Goal: Communication & Community: Answer question/provide support

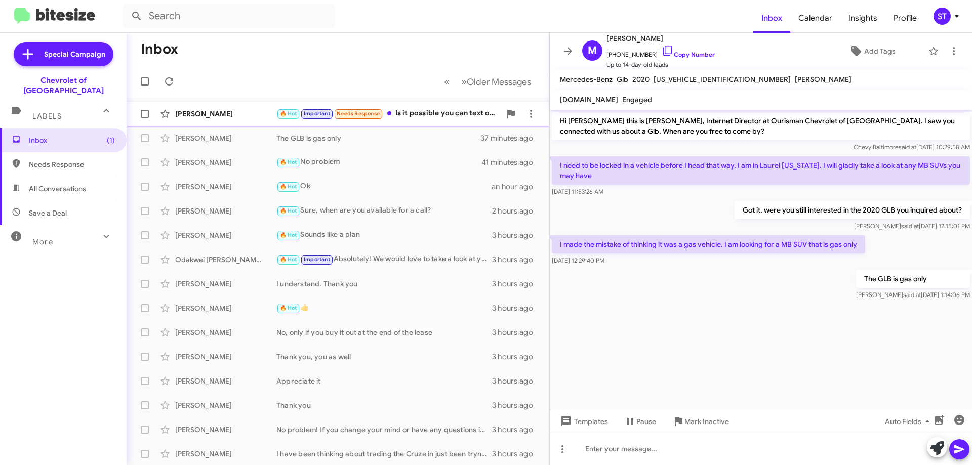
click at [247, 110] on div "[PERSON_NAME]" at bounding box center [225, 114] width 101 height 10
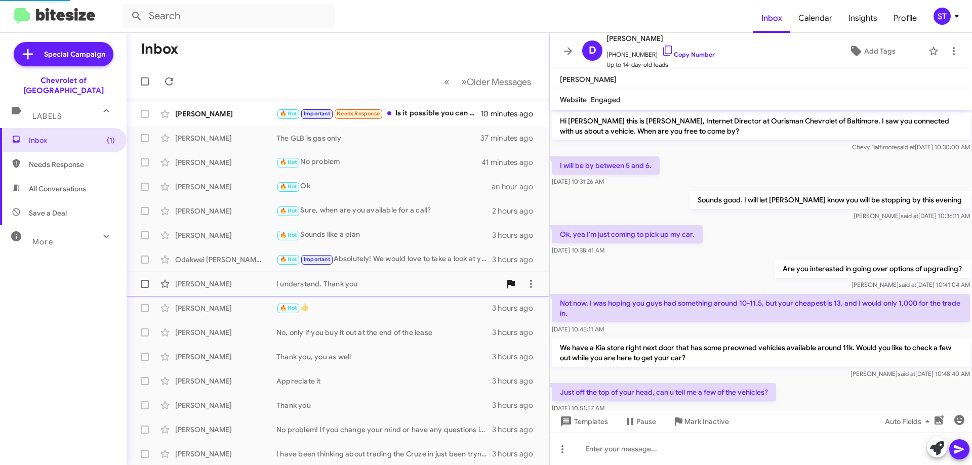
scroll to position [174, 0]
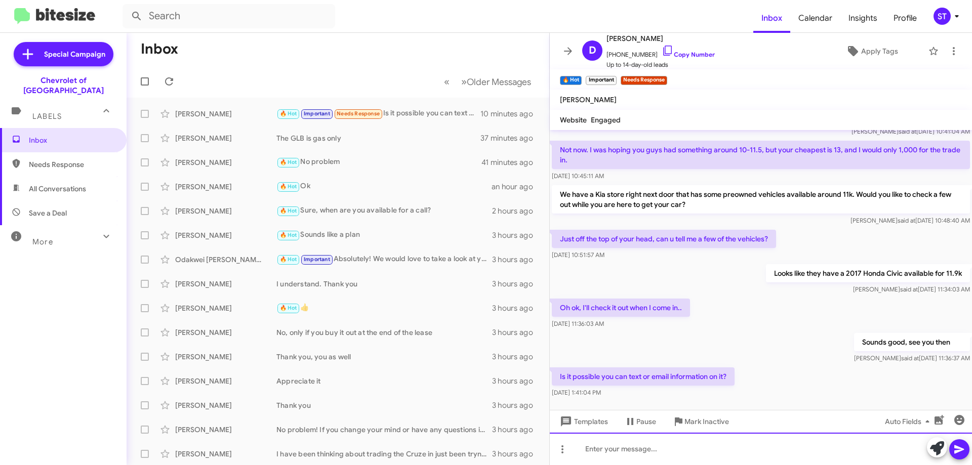
click at [606, 451] on div at bounding box center [761, 449] width 422 height 32
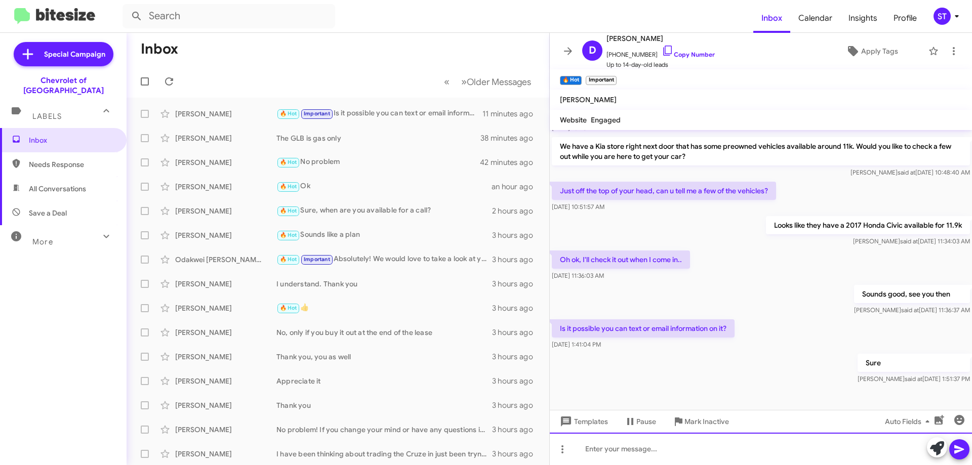
scroll to position [231, 0]
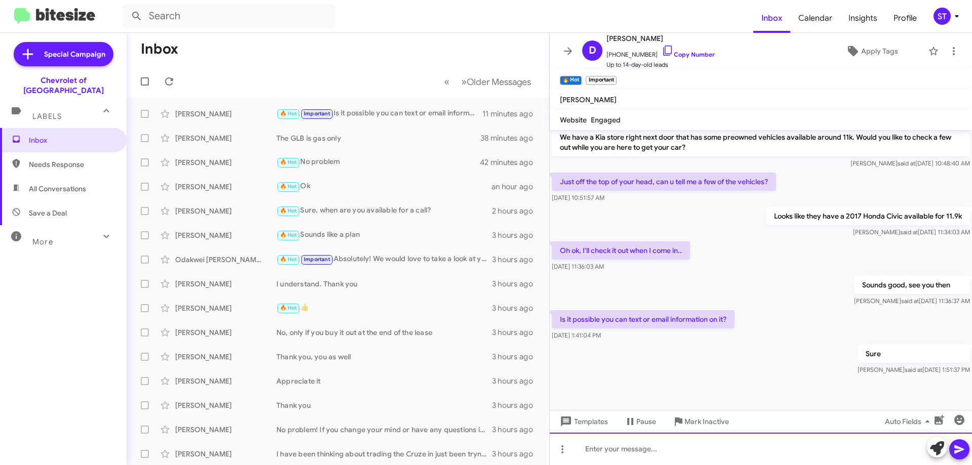
click at [632, 456] on div at bounding box center [761, 449] width 422 height 32
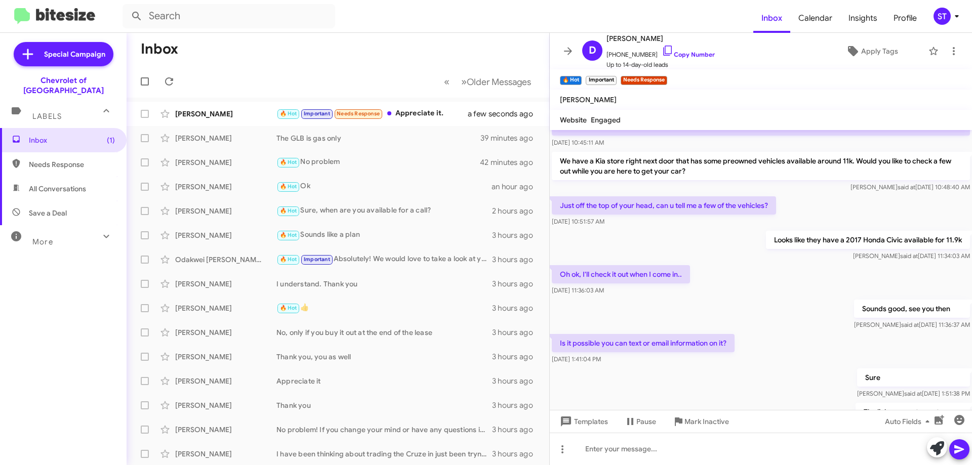
scroll to position [305, 0]
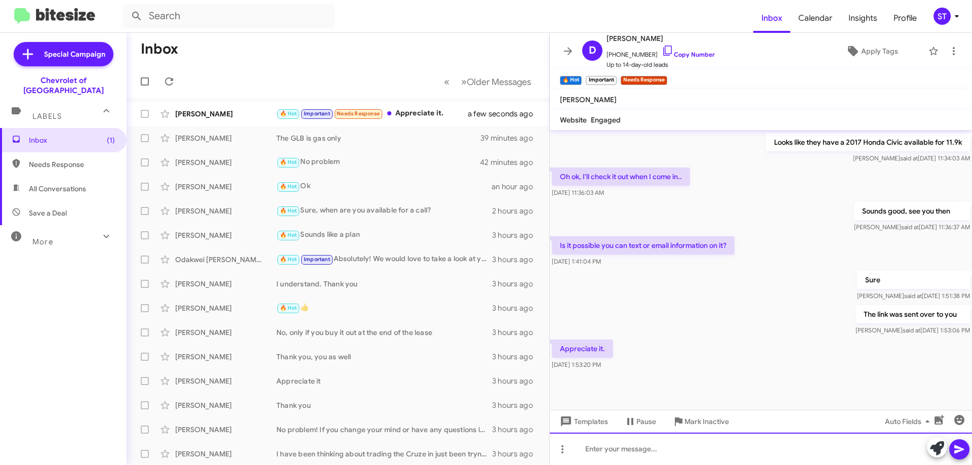
click at [637, 452] on div at bounding box center [761, 449] width 422 height 32
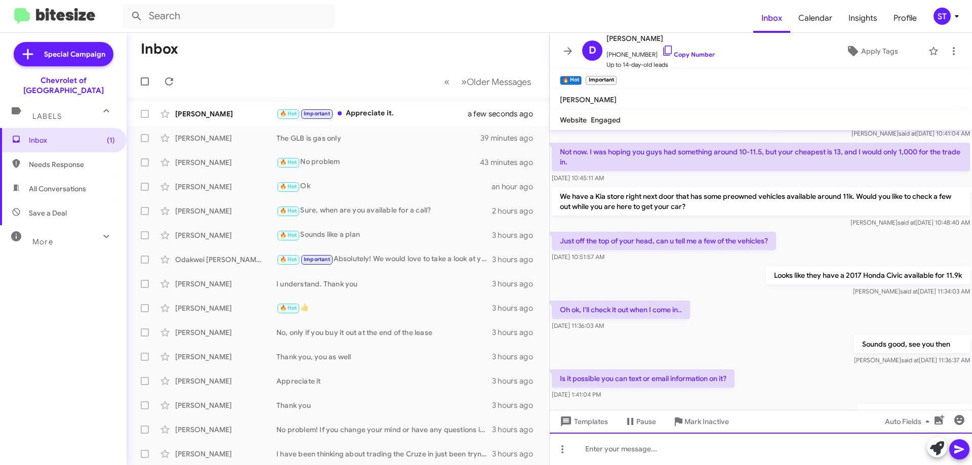
scroll to position [342, 0]
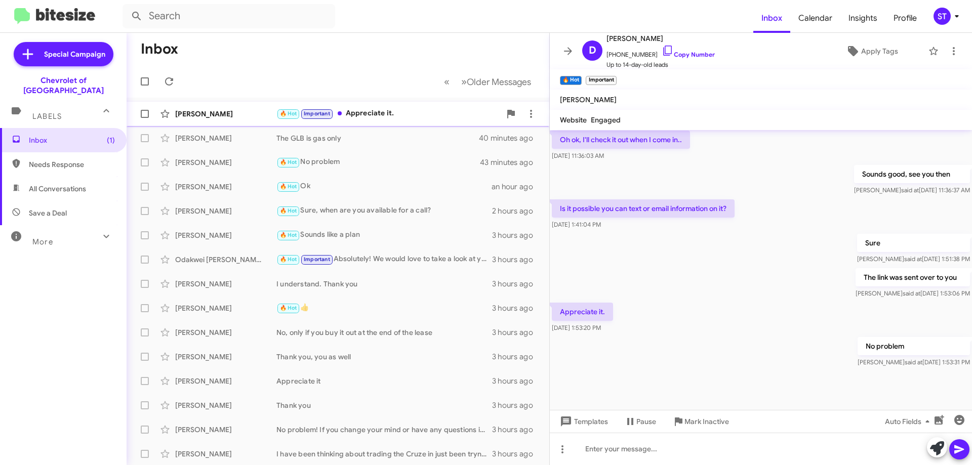
click at [400, 107] on div "Duane Hatton 🔥 Hot Important Appreciate it. a minute ago" at bounding box center [338, 114] width 407 height 20
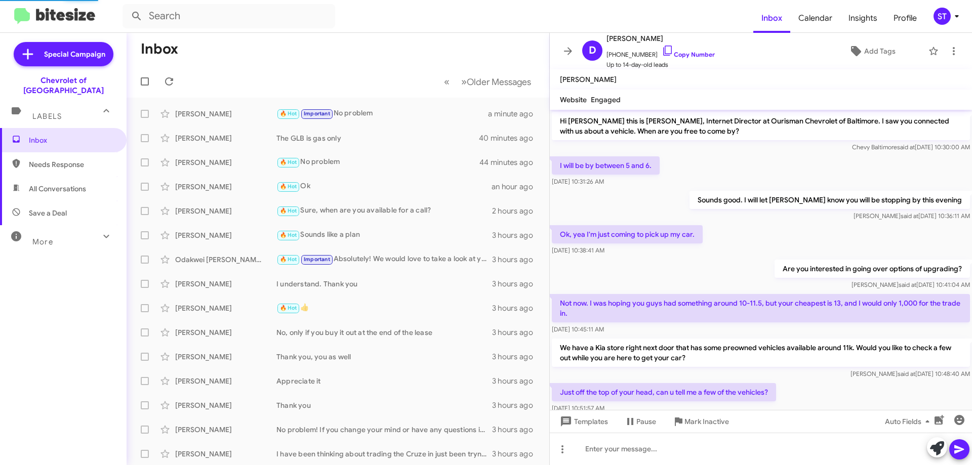
scroll to position [322, 0]
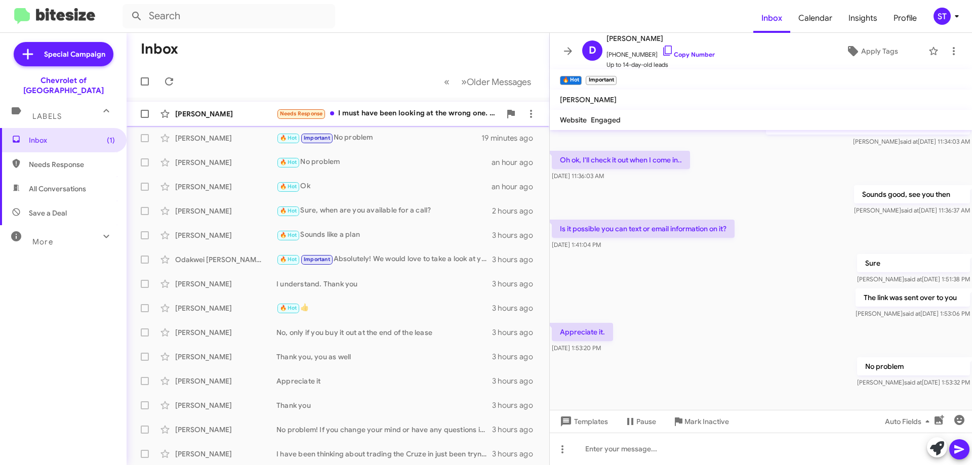
click at [380, 117] on div "Needs Response I must have been looking at the wrong one. Can you send the link…" at bounding box center [388, 114] width 224 height 12
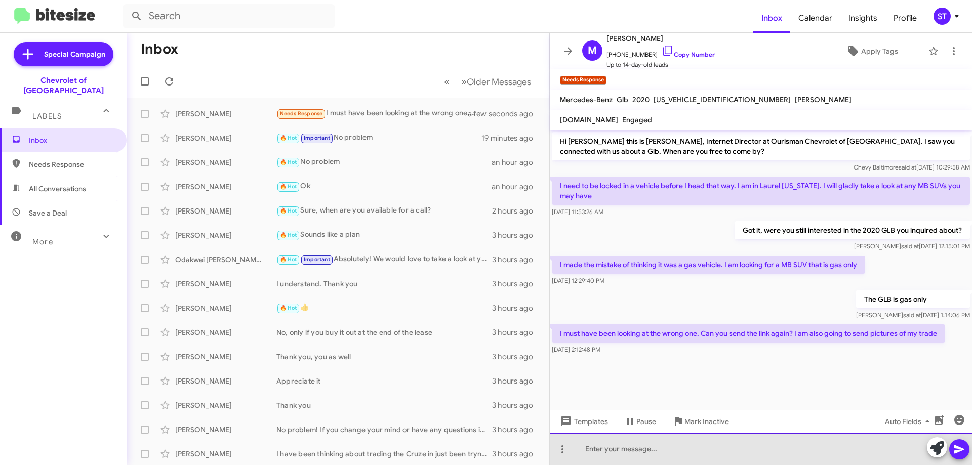
click at [666, 458] on div at bounding box center [761, 449] width 422 height 32
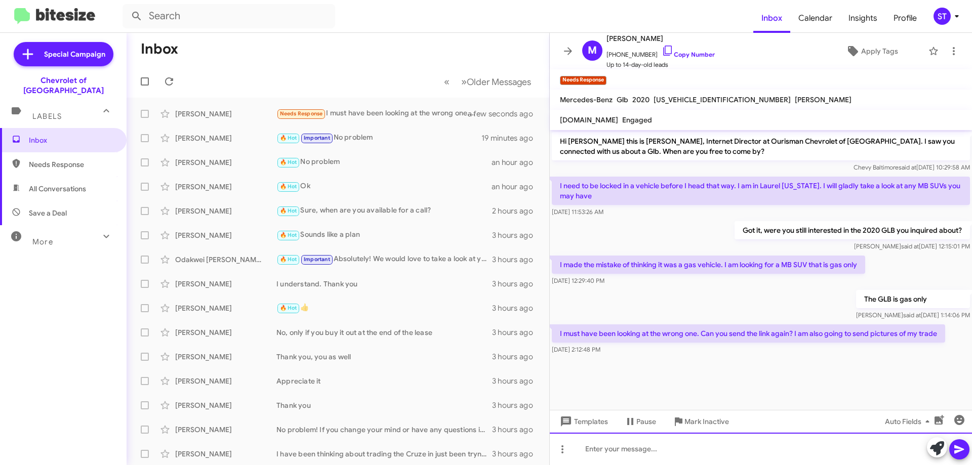
click at [598, 449] on div at bounding box center [761, 449] width 422 height 32
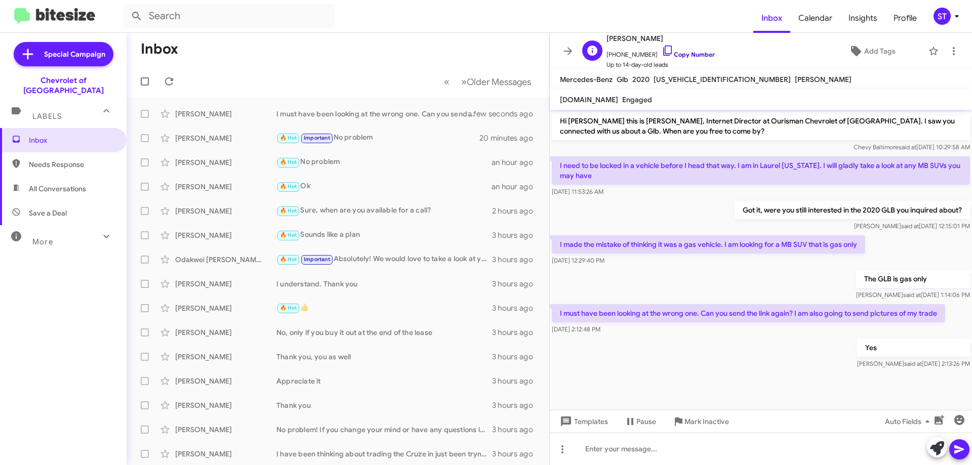
click at [662, 50] on icon at bounding box center [668, 51] width 12 height 12
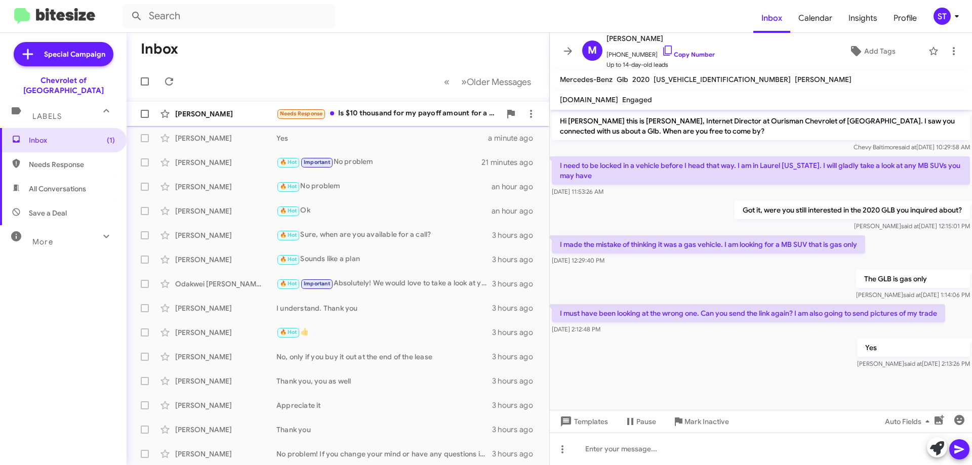
click at [413, 113] on div "Needs Response Is $10 thousand for my payoff amount for a 2017 Equinox with und…" at bounding box center [388, 114] width 224 height 12
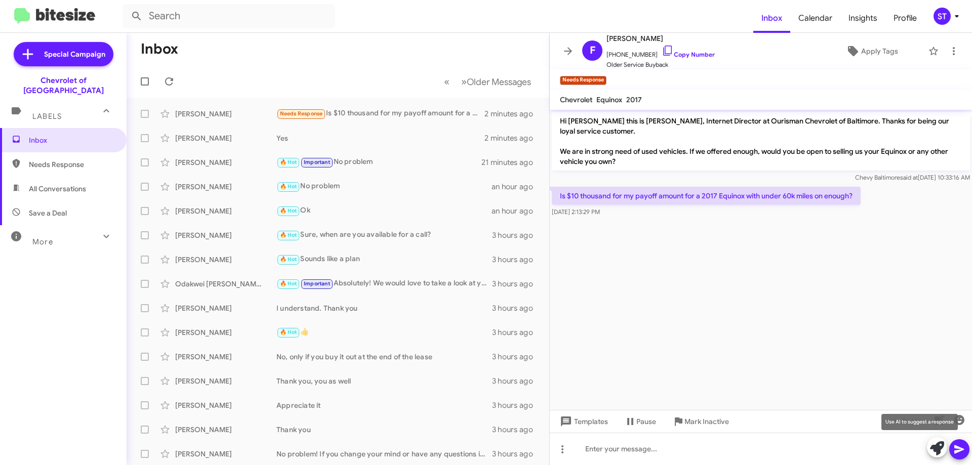
click at [934, 446] on icon at bounding box center [937, 448] width 14 height 14
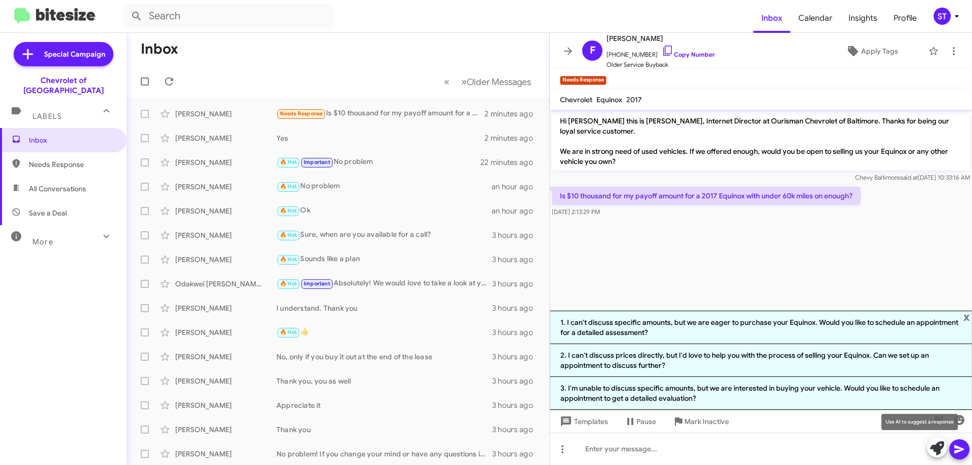
click at [932, 451] on icon at bounding box center [937, 448] width 14 height 14
click at [966, 316] on span "x" at bounding box center [966, 317] width 7 height 12
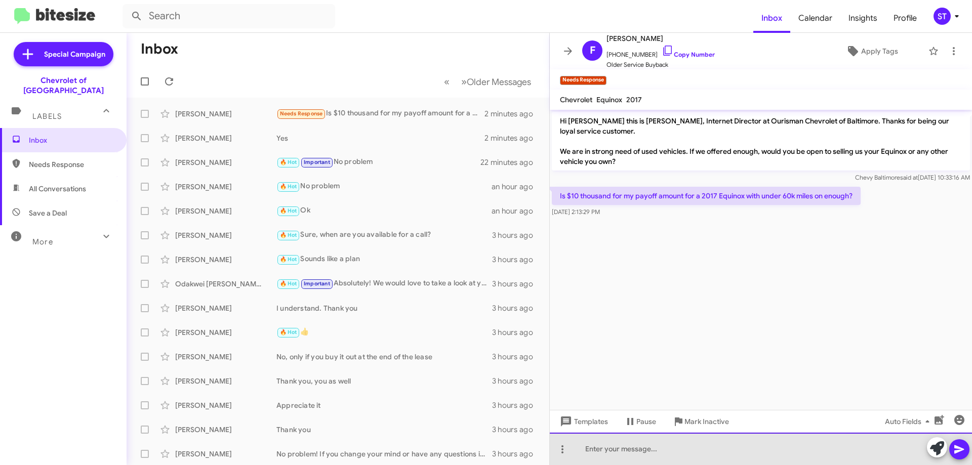
click at [653, 464] on div at bounding box center [761, 449] width 422 height 32
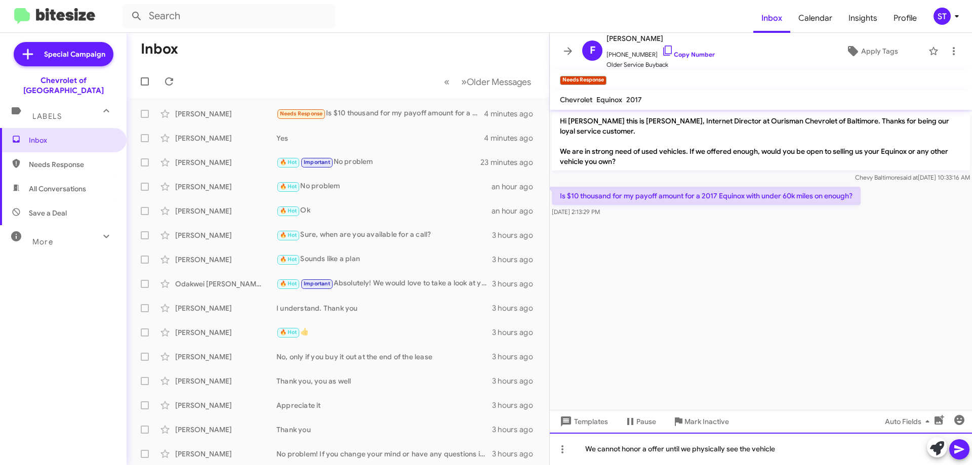
click at [819, 454] on div "We cannot honor a offer until we physically see the vehicle" at bounding box center [761, 449] width 422 height 32
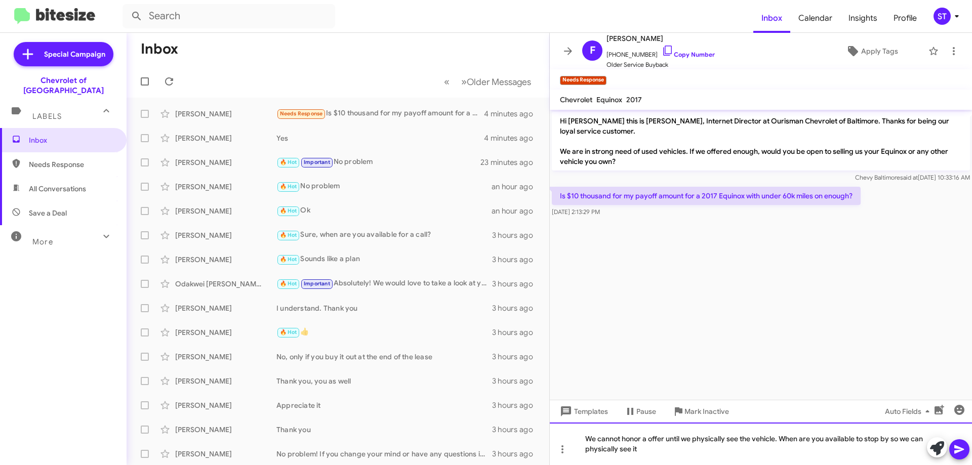
click at [610, 440] on div "We cannot honor a offer until we physically see the vehicle. When are you avail…" at bounding box center [761, 444] width 422 height 43
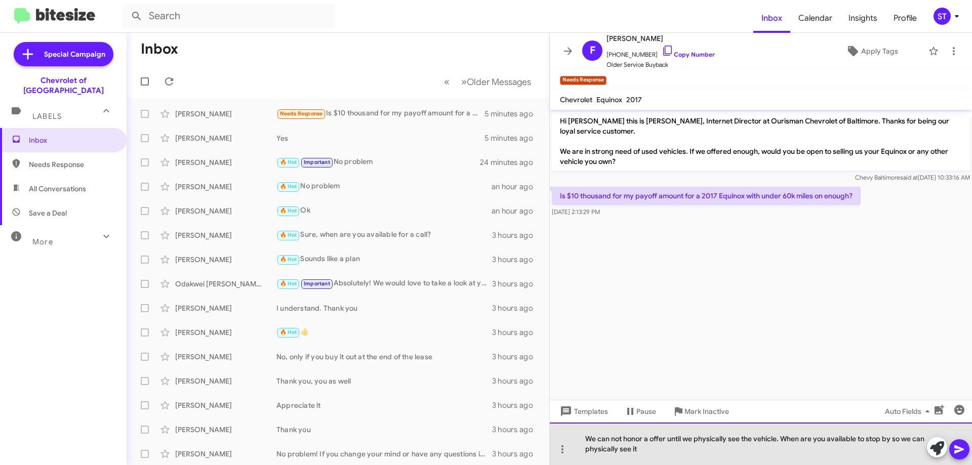
drag, startPoint x: 643, startPoint y: 448, endPoint x: 576, endPoint y: 439, distance: 67.5
click at [576, 439] on div "We can not honor a offer until we physically see the vehicle. When are you avai…" at bounding box center [761, 444] width 422 height 43
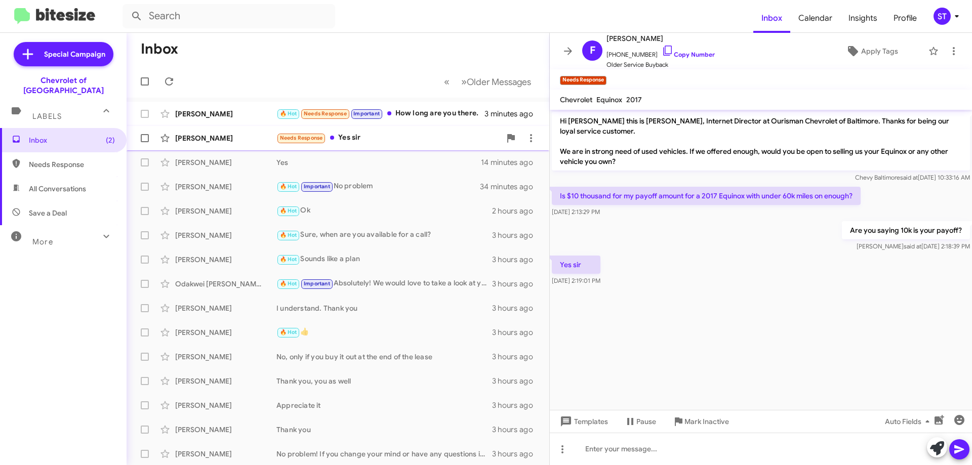
click at [386, 137] on div "Needs Response Yes sir" at bounding box center [388, 138] width 224 height 12
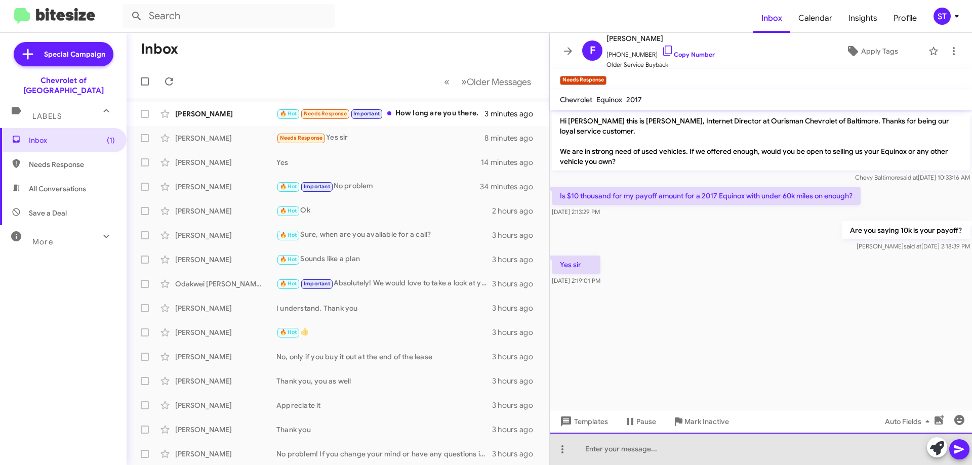
click at [612, 453] on div at bounding box center [761, 449] width 422 height 32
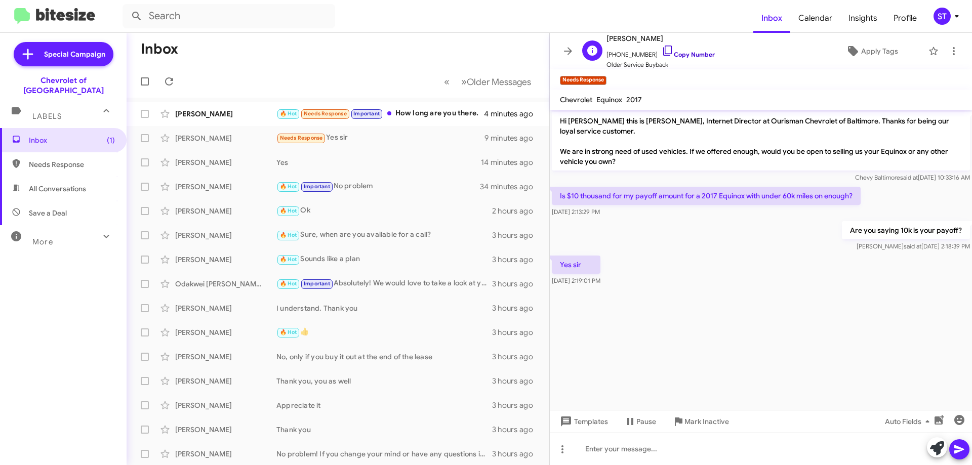
click at [662, 48] on icon at bounding box center [668, 51] width 12 height 12
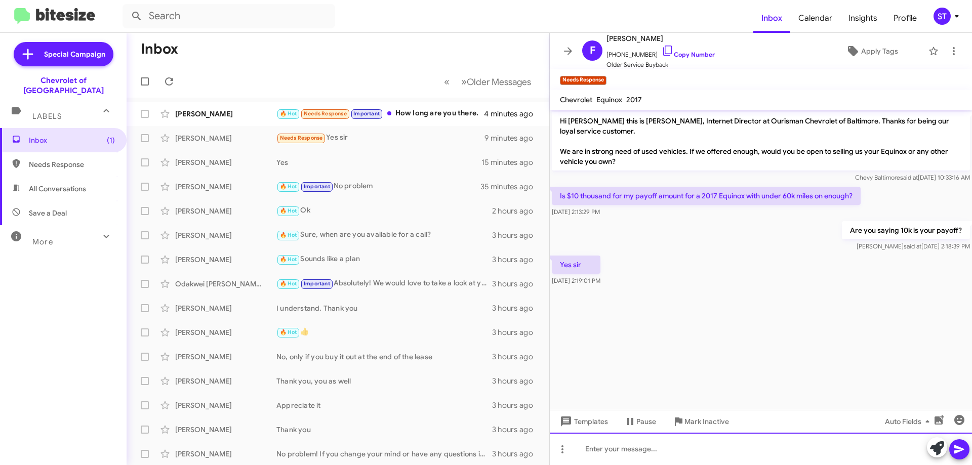
click at [712, 449] on div at bounding box center [761, 449] width 422 height 32
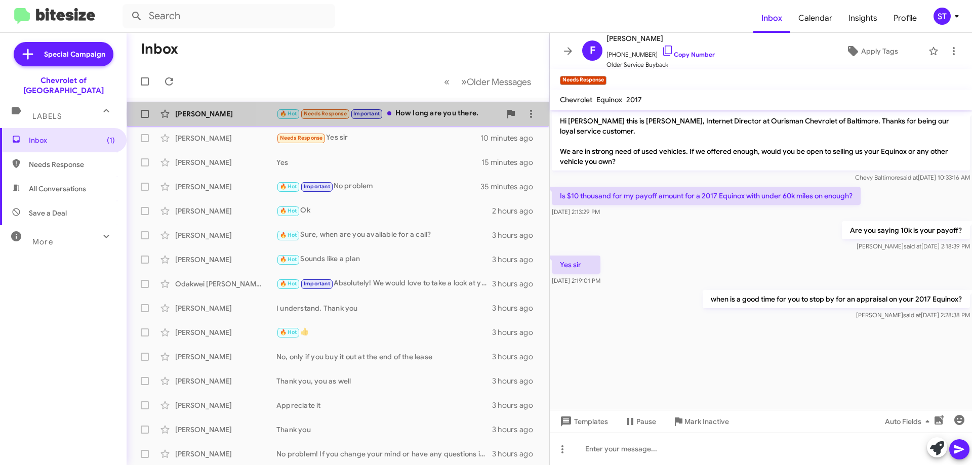
click at [411, 114] on div "🔥 Hot Needs Response Important How long are you there." at bounding box center [388, 114] width 224 height 12
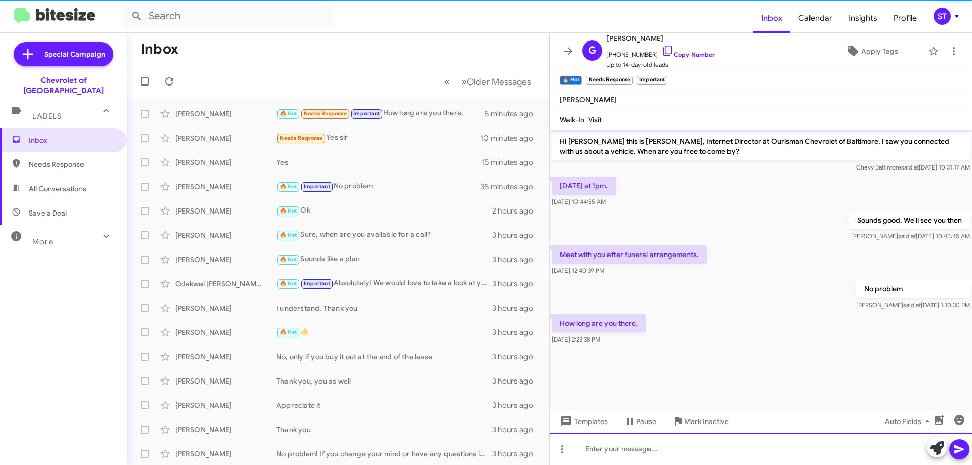
click at [675, 462] on div at bounding box center [761, 449] width 422 height 32
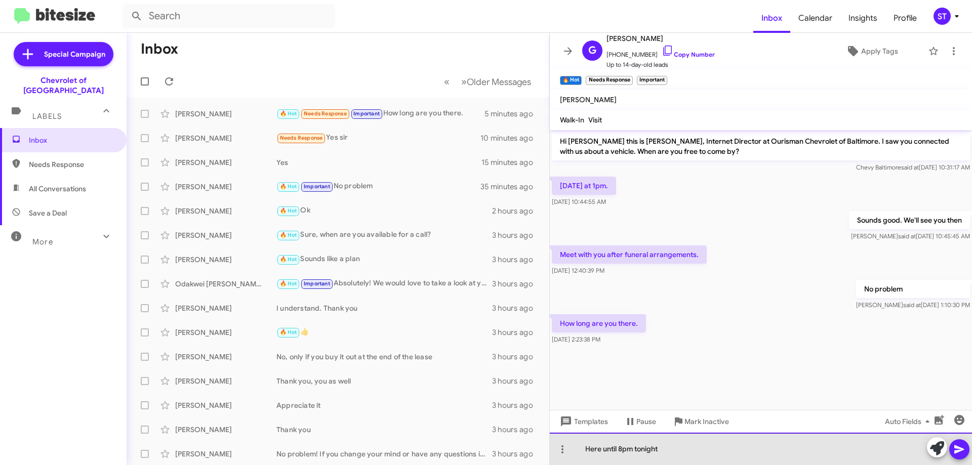
click at [699, 440] on div "Here until 8pm tonight" at bounding box center [761, 449] width 422 height 32
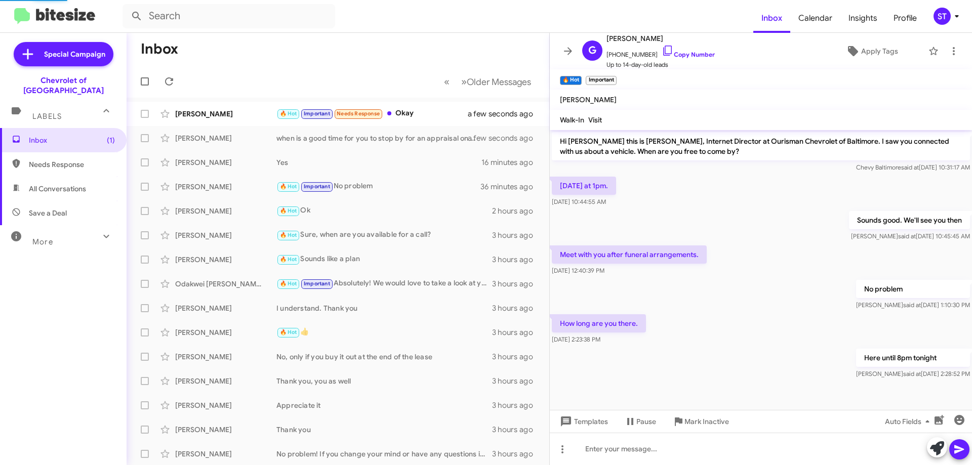
scroll to position [26, 0]
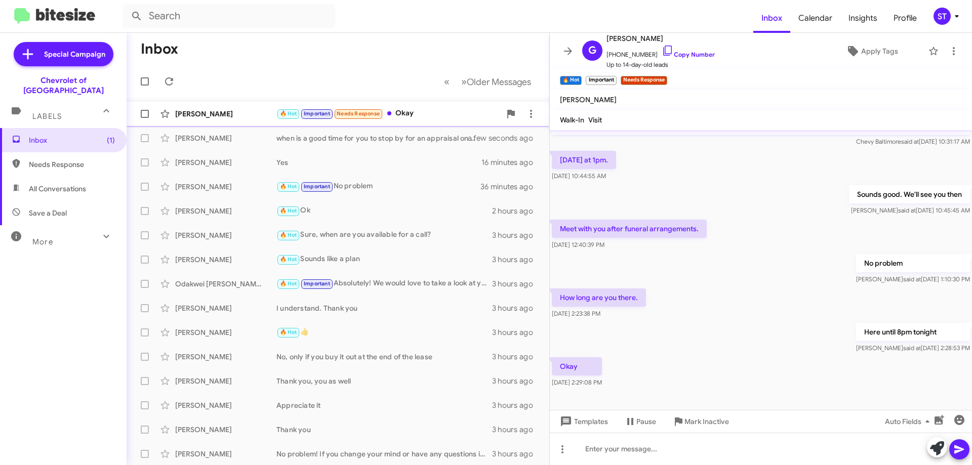
click at [429, 113] on div "🔥 Hot Important Needs Response Okay" at bounding box center [388, 114] width 224 height 12
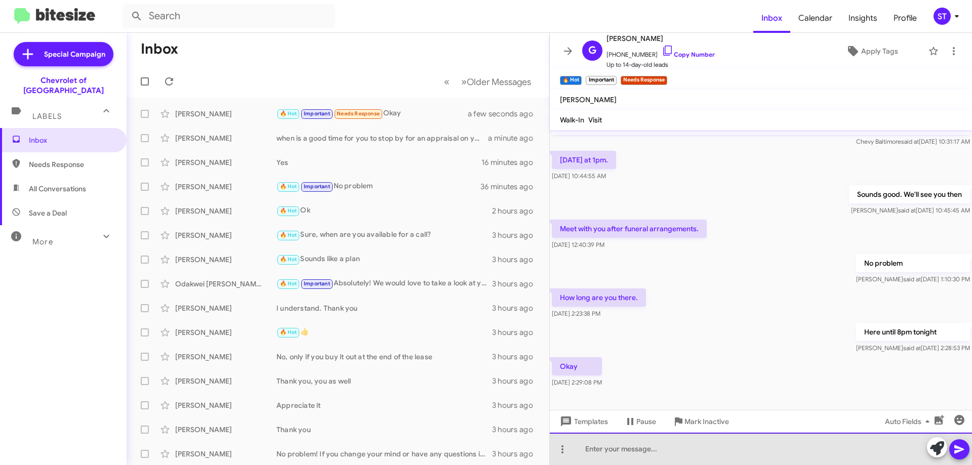
click at [605, 451] on div at bounding box center [761, 449] width 422 height 32
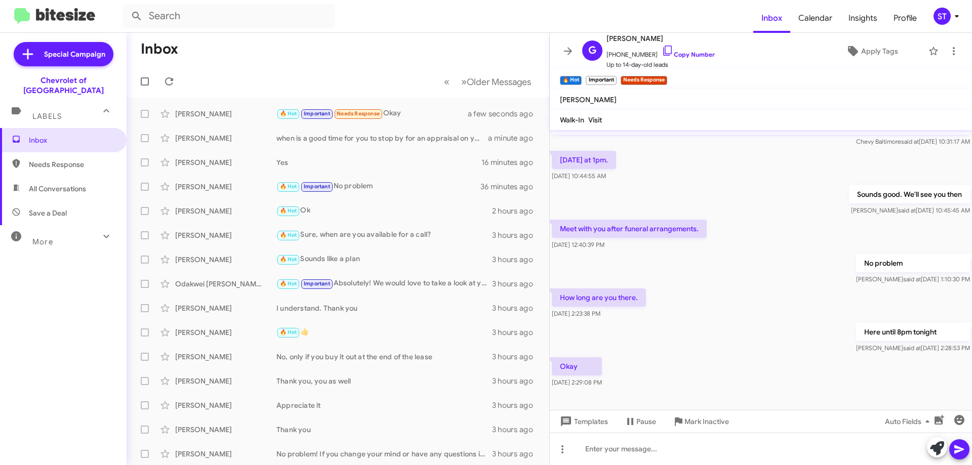
click at [363, 53] on mat-toolbar-row "Inbox" at bounding box center [338, 49] width 423 height 32
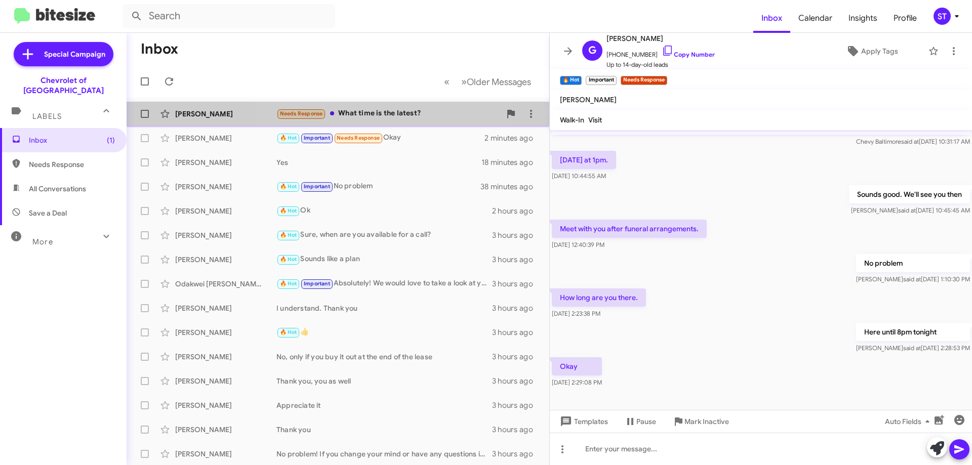
click at [392, 112] on div "Needs Response What time is the latest?" at bounding box center [388, 114] width 224 height 12
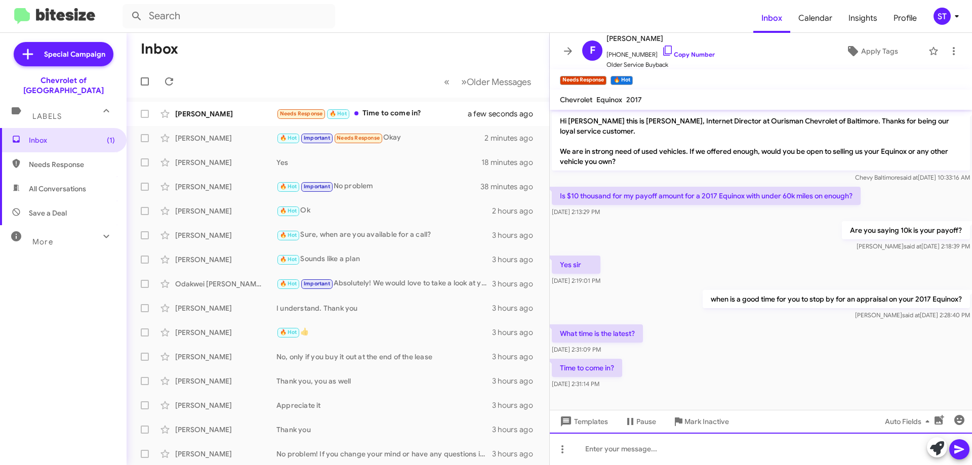
click at [639, 455] on div at bounding box center [761, 449] width 422 height 32
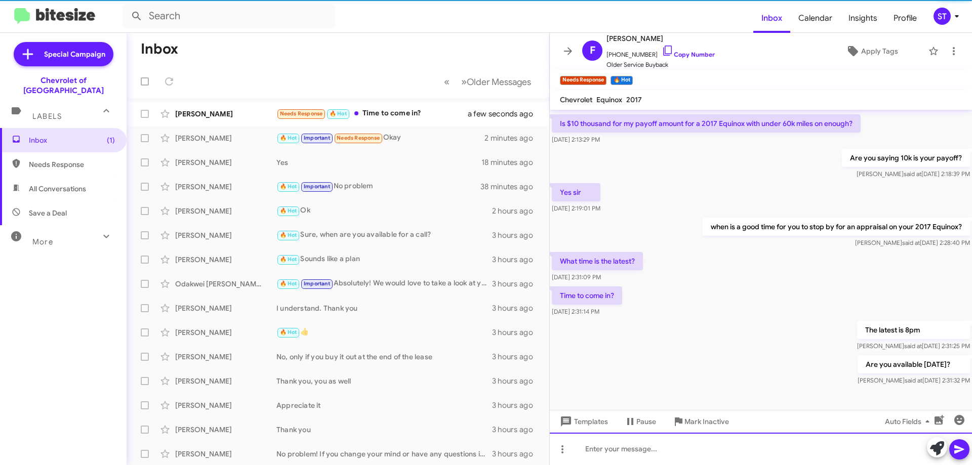
scroll to position [73, 0]
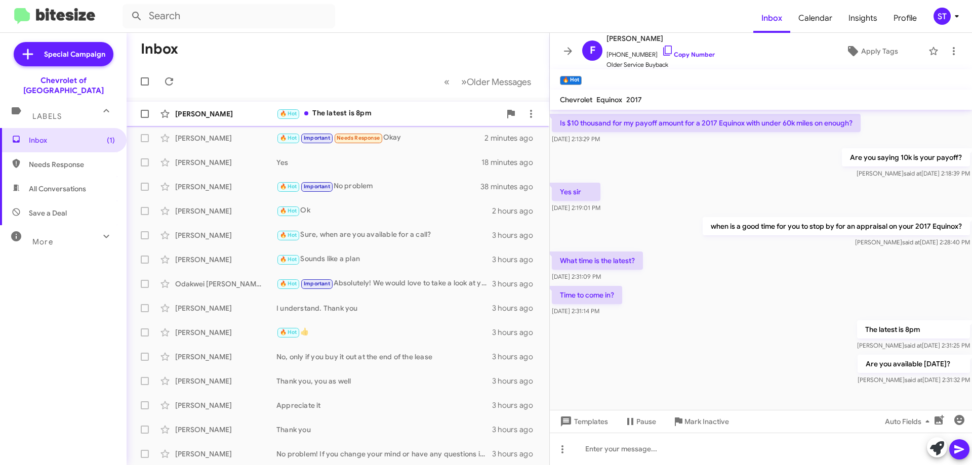
click at [358, 103] on span "[PERSON_NAME] 🔥 Hot The latest is 8pm a few seconds ago" at bounding box center [338, 114] width 423 height 24
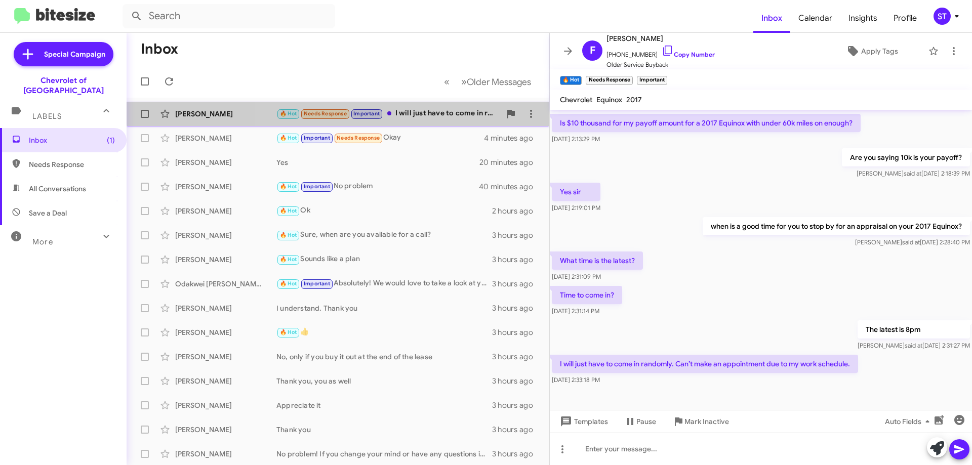
click at [409, 108] on div "🔥 Hot Needs Response Important I will just have to come in randomly. Can’t make…" at bounding box center [388, 114] width 224 height 12
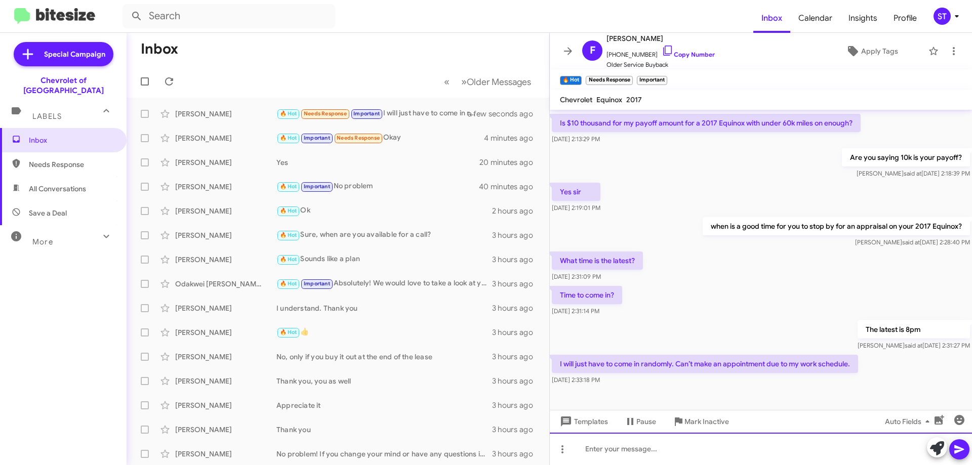
click at [747, 449] on div at bounding box center [761, 449] width 422 height 32
click at [652, 449] on div "No problem" at bounding box center [761, 449] width 422 height 32
click at [655, 460] on div "No problem" at bounding box center [761, 449] width 422 height 32
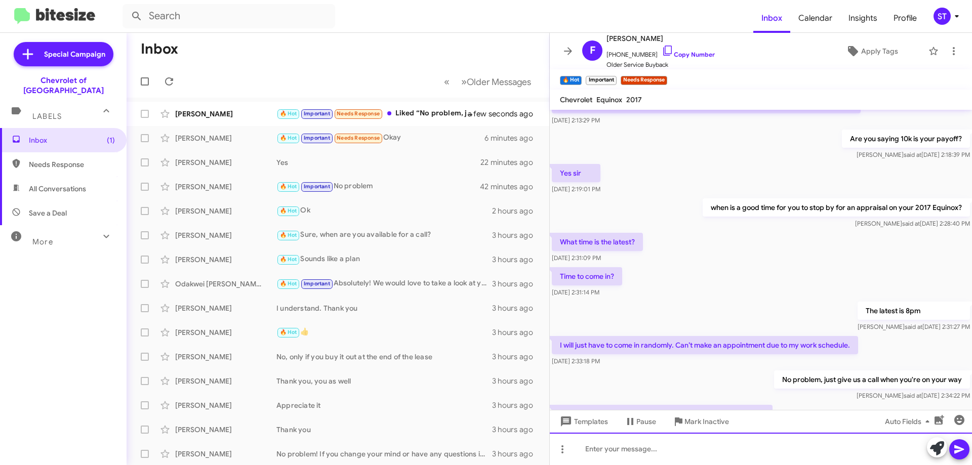
scroll to position [147, 0]
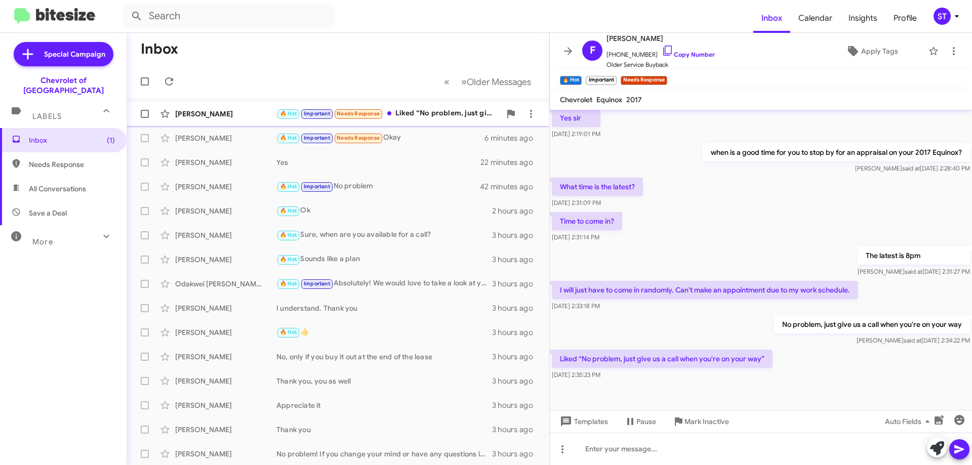
click at [434, 111] on div "🔥 Hot Important Needs Response Liked “No problem, just give us a call when you'…" at bounding box center [388, 114] width 224 height 12
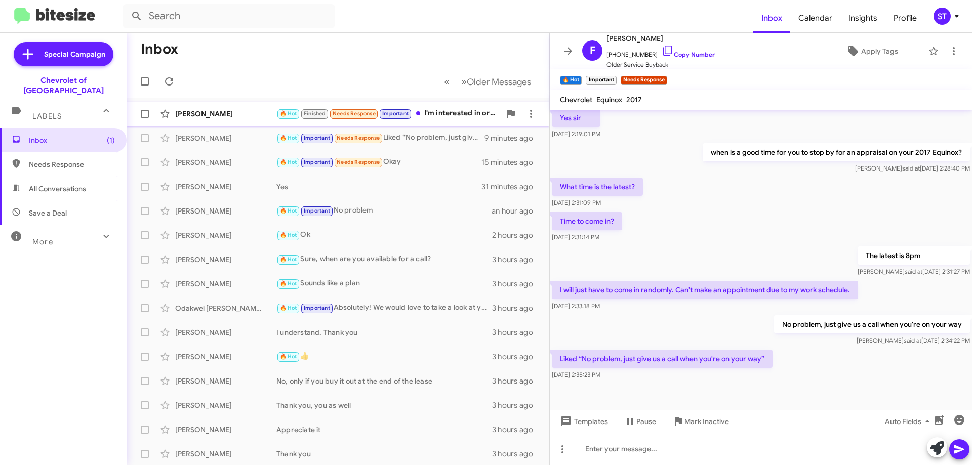
click at [251, 115] on div "[PERSON_NAME]" at bounding box center [225, 114] width 101 height 10
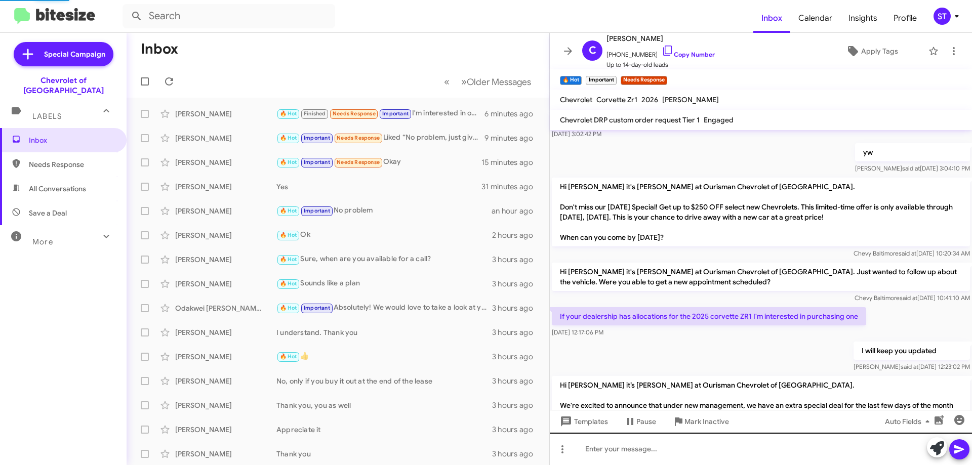
scroll to position [666, 0]
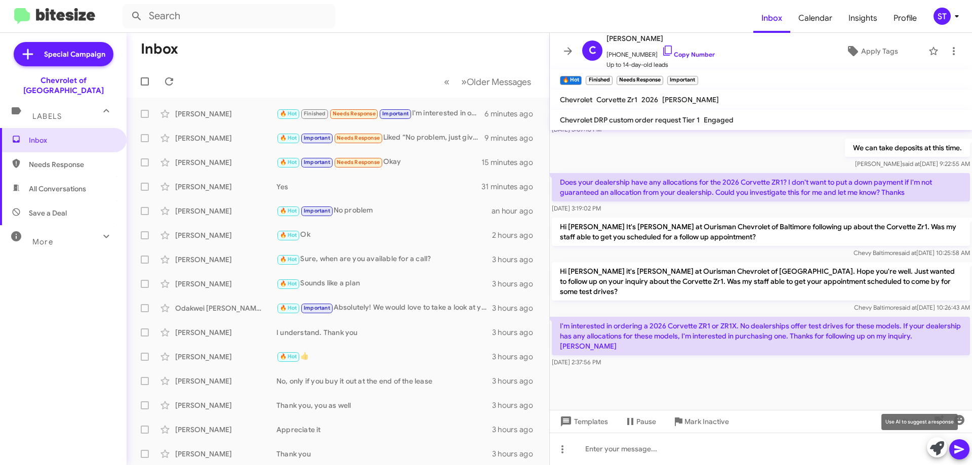
click at [935, 449] on icon at bounding box center [937, 448] width 14 height 14
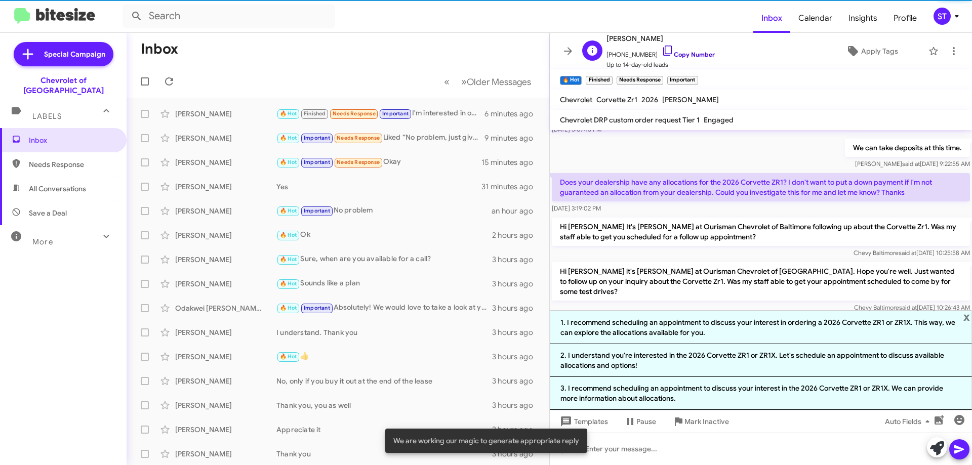
click at [662, 50] on icon at bounding box center [668, 51] width 12 height 12
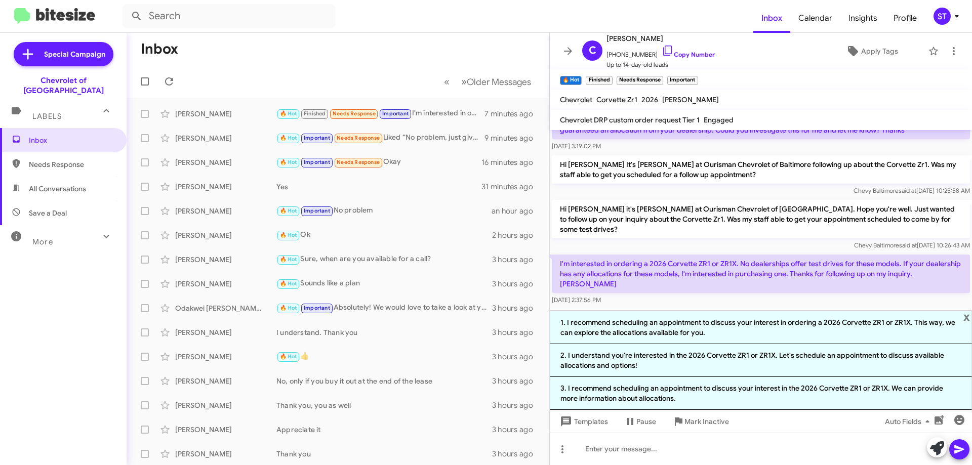
scroll to position [766, 0]
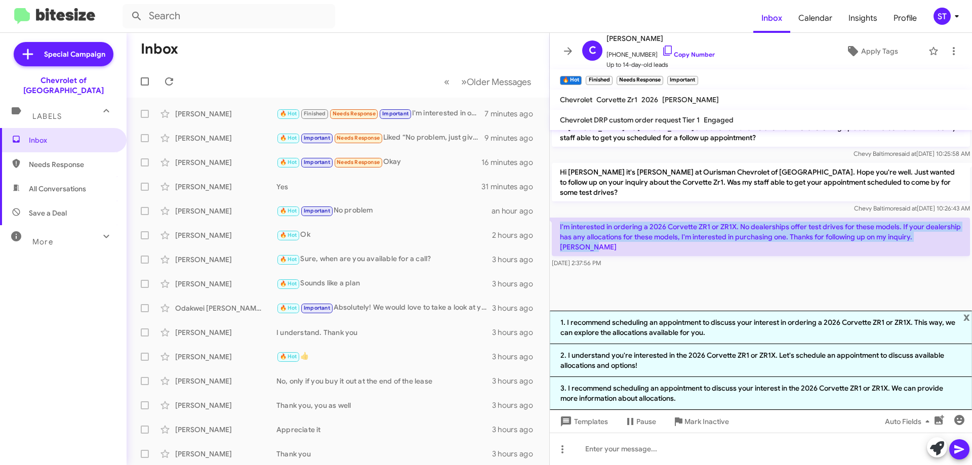
drag, startPoint x: 558, startPoint y: 216, endPoint x: 604, endPoint y: 235, distance: 49.2
click at [604, 235] on p "I'm interested in ordering a 2026 Corvette ZR1 or ZR1X. No dealerships offer te…" at bounding box center [761, 237] width 418 height 38
copy p "I'm interested in ordering a 2026 Corvette ZR1 or ZR1X. No dealerships offer te…"
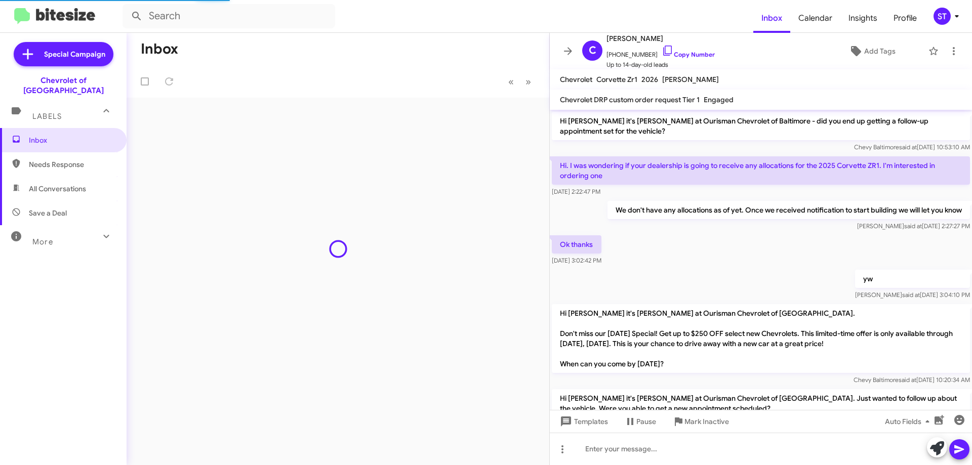
scroll to position [606, 0]
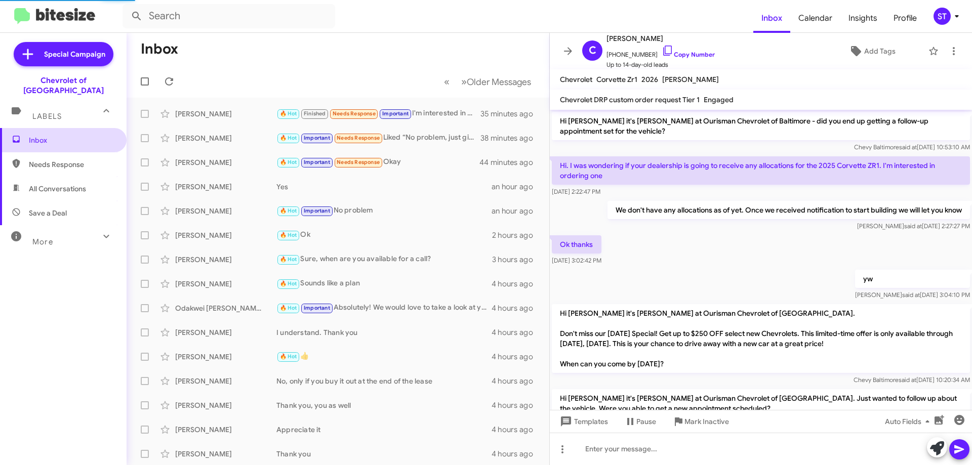
scroll to position [646, 0]
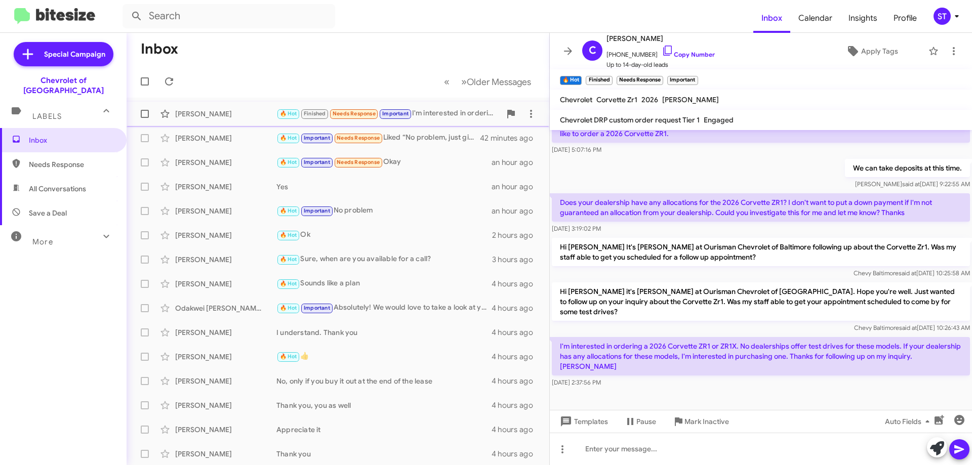
click at [260, 110] on div "Cornelius Barkley" at bounding box center [225, 114] width 101 height 10
click at [939, 451] on icon at bounding box center [937, 448] width 14 height 14
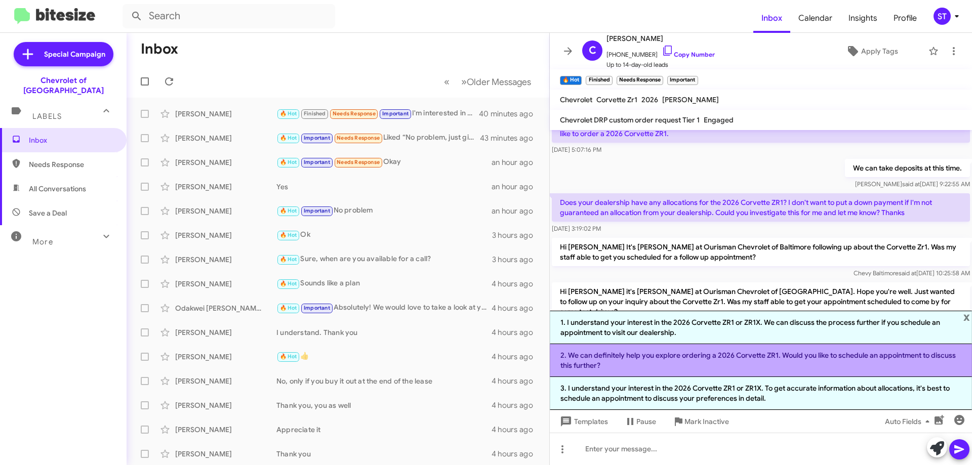
click at [653, 346] on li "2. We can definitely help you explore ordering a 2026 Corvette ZR1. Would you l…" at bounding box center [761, 360] width 422 height 33
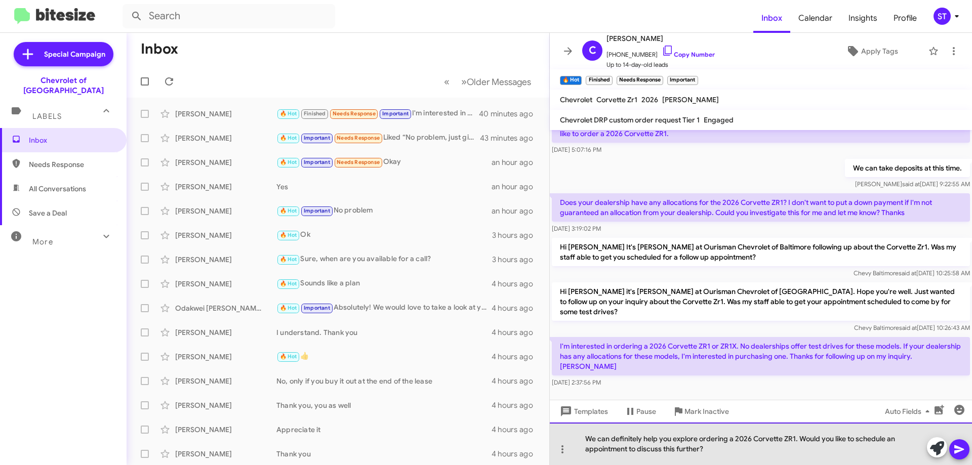
click at [746, 452] on div "We can definitely help you explore ordering a 2026 Corvette ZR1. Would you like…" at bounding box center [761, 444] width 422 height 43
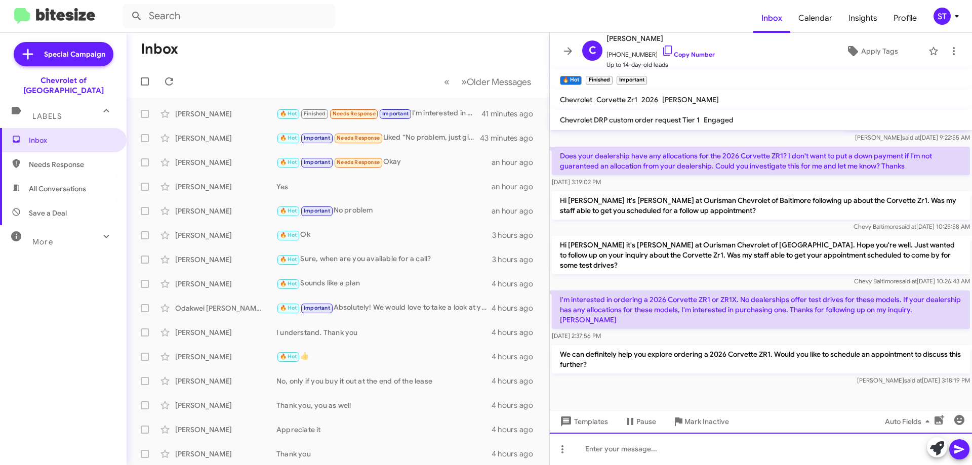
scroll to position [888, 0]
